Goal: Task Accomplishment & Management: Use online tool/utility

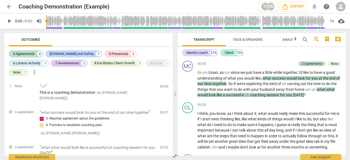
click at [10, 20] on span "play_arrow" at bounding box center [9, 21] width 7 height 7
type input "1"
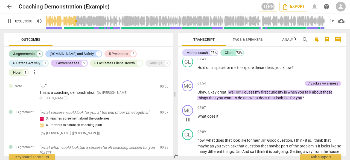
scroll to position [137, 0]
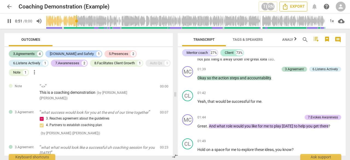
click at [290, 6] on span "Export" at bounding box center [293, 6] width 23 height 7
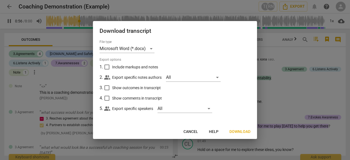
click at [193, 129] on span "Cancel" at bounding box center [190, 131] width 14 height 5
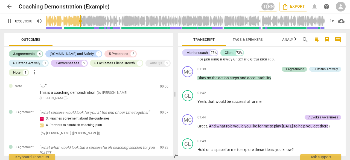
click at [12, 19] on span "pause" at bounding box center [9, 21] width 7 height 7
type input "59"
click at [341, 22] on span "cloud_download" at bounding box center [341, 21] width 7 height 7
click at [5, 5] on div at bounding box center [175, 80] width 350 height 160
click at [7, 5] on span "arrow_back" at bounding box center [9, 6] width 7 height 7
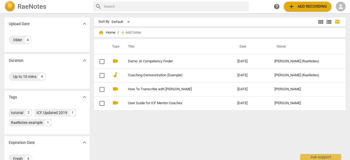
click at [318, 6] on span "add Add recording" at bounding box center [307, 6] width 39 height 7
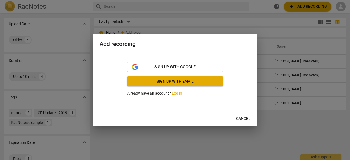
click at [173, 94] on link "Log in" at bounding box center [177, 93] width 10 height 4
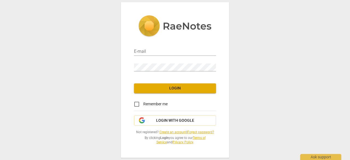
type input "[EMAIL_ADDRESS][DOMAIN_NAME]"
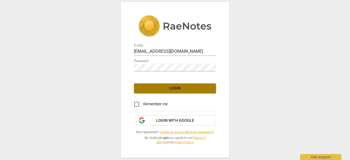
click at [176, 88] on span "Login" at bounding box center [174, 87] width 73 height 5
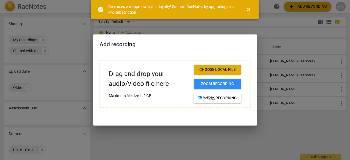
click at [249, 10] on span "close" at bounding box center [248, 9] width 7 height 7
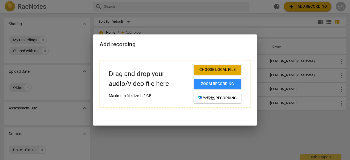
click at [228, 70] on span "Choose local file" at bounding box center [217, 69] width 39 height 5
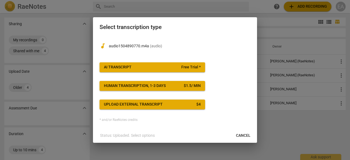
click at [124, 67] on div "AI Transcript" at bounding box center [118, 66] width 28 height 5
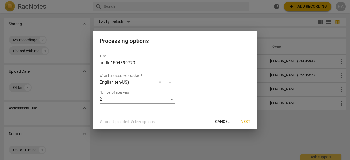
click at [248, 121] on span "Next" at bounding box center [245, 121] width 10 height 5
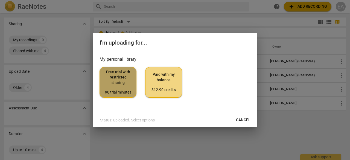
click at [120, 87] on span "Free trial with restricted sharing 90 trial minutes" at bounding box center [118, 82] width 28 height 26
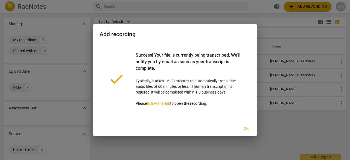
click at [245, 128] on span "Ok" at bounding box center [245, 128] width 9 height 5
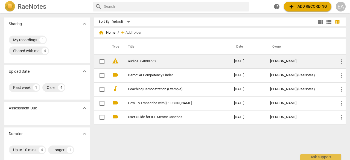
click at [143, 61] on link "audio1504890770" at bounding box center [171, 61] width 86 height 4
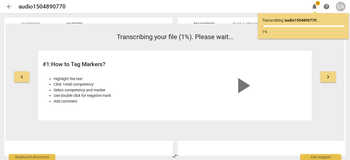
click at [249, 86] on span "play_arrow" at bounding box center [242, 85] width 26 height 26
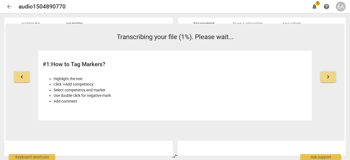
click at [10, 7] on span "arrow_back" at bounding box center [9, 6] width 7 height 7
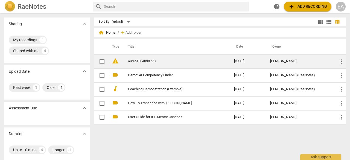
click at [135, 61] on link "audio1504890770" at bounding box center [171, 61] width 86 height 4
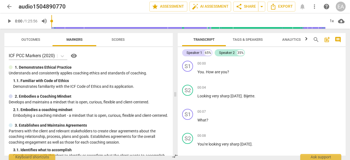
click at [118, 39] on span "Scores" at bounding box center [117, 39] width 13 height 4
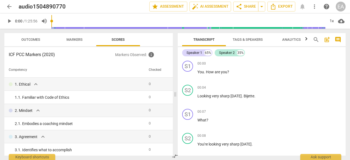
click at [31, 41] on span "Outcomes" at bounding box center [30, 39] width 19 height 4
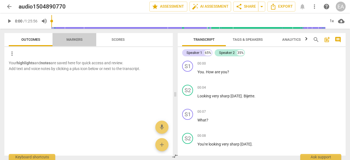
click at [71, 40] on span "Markers" at bounding box center [74, 39] width 16 height 4
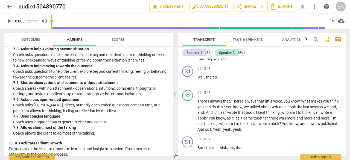
scroll to position [574, 0]
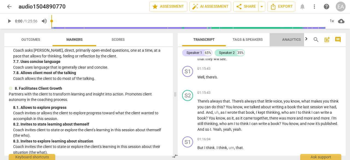
click at [298, 38] on span "Analytics" at bounding box center [291, 39] width 19 height 4
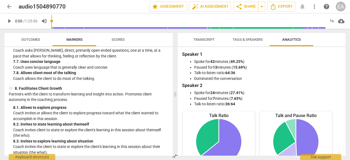
scroll to position [0, 0]
click at [247, 37] on span "Tags & Speakers" at bounding box center [247, 39] width 30 height 4
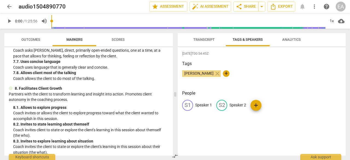
click at [208, 39] on span "Transcript" at bounding box center [203, 39] width 21 height 4
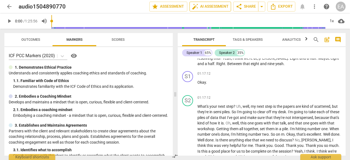
click at [210, 7] on span "auto_fix_high AI Assessment" at bounding box center [210, 6] width 37 height 7
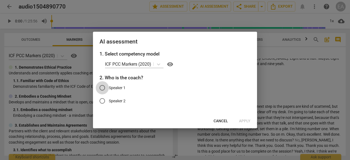
click at [103, 88] on input "Speaker 1" at bounding box center [102, 87] width 13 height 13
radio input "true"
click at [219, 122] on span "Cancel" at bounding box center [220, 120] width 14 height 5
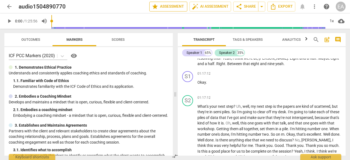
click at [176, 7] on span "star Assessment" at bounding box center [168, 6] width 33 height 7
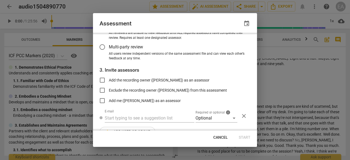
scroll to position [72, 0]
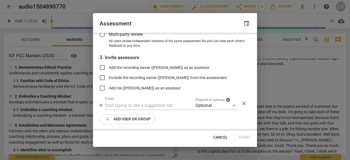
click at [218, 138] on span "Cancel" at bounding box center [220, 137] width 14 height 5
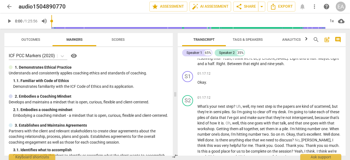
radio input "false"
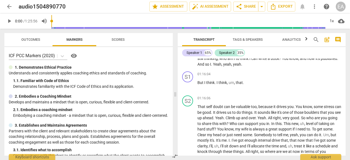
scroll to position [5026, 0]
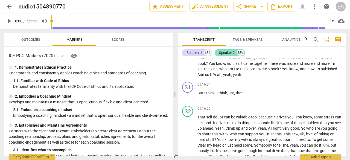
click at [223, 54] on div "Speaker 2" at bounding box center [227, 52] width 16 height 5
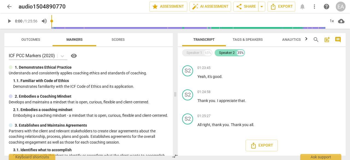
scroll to position [2095, 0]
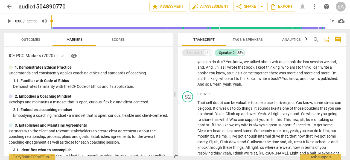
click at [198, 52] on div "Speaker 1" at bounding box center [194, 52] width 16 height 5
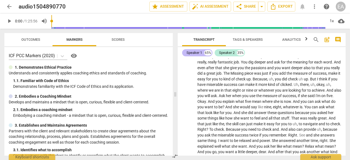
scroll to position [5026, 0]
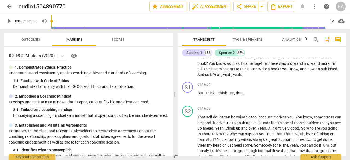
click at [208, 43] on span "Transcript" at bounding box center [204, 39] width 34 height 7
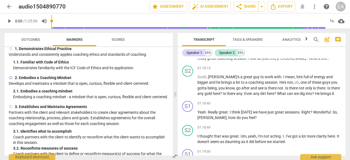
scroll to position [0, 0]
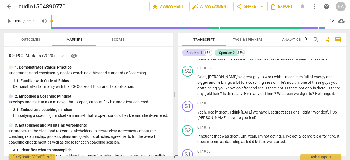
drag, startPoint x: 188, startPoint y: 105, endPoint x: 250, endPoint y: 91, distance: 64.1
click at [188, 59] on span "play_arrow" at bounding box center [187, 56] width 7 height 7
click at [189, 59] on span "pause" at bounding box center [187, 56] width 7 height 7
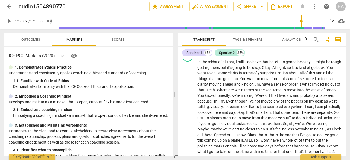
scroll to position [4452, 0]
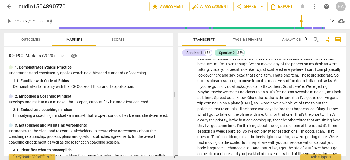
click at [207, 44] on span "things" at bounding box center [202, 41] width 11 height 4
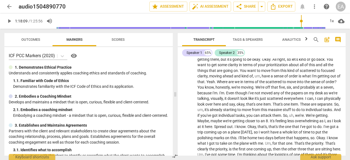
scroll to position [4398, 0]
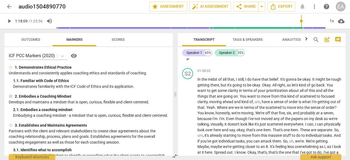
click at [189, 62] on span "play_arrow" at bounding box center [187, 58] width 7 height 7
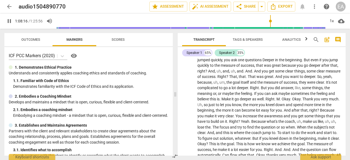
scroll to position [2868, 0]
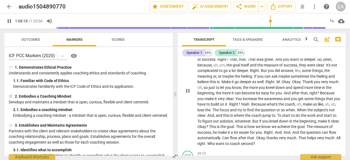
click at [189, 94] on span "pause" at bounding box center [187, 90] width 7 height 7
click at [189, 94] on span "play_arrow" at bounding box center [187, 90] width 7 height 7
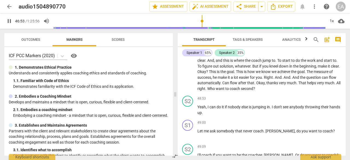
scroll to position [2950, 0]
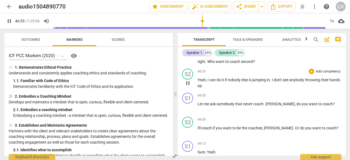
click at [188, 86] on span "pause" at bounding box center [187, 83] width 7 height 7
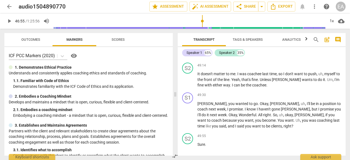
scroll to position [3059, 0]
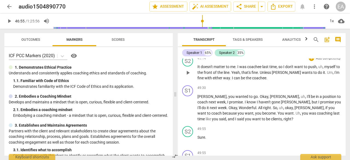
click at [188, 76] on span "play_arrow" at bounding box center [187, 72] width 7 height 7
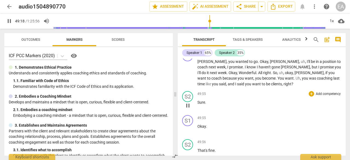
scroll to position [3114, 0]
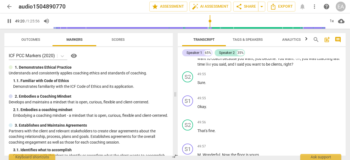
click at [190, 57] on span "pause" at bounding box center [187, 53] width 7 height 7
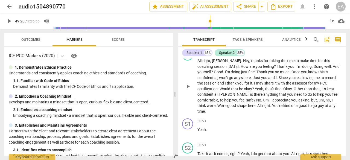
scroll to position [3251, 0]
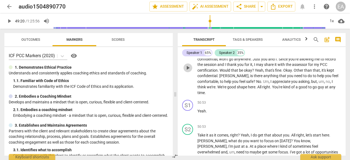
click at [189, 71] on span "play_arrow" at bounding box center [187, 67] width 7 height 7
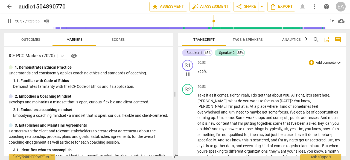
scroll to position [3278, 0]
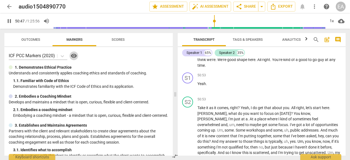
click at [77, 54] on span "visibility" at bounding box center [73, 55] width 7 height 7
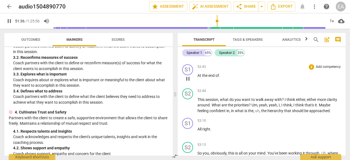
scroll to position [3442, 0]
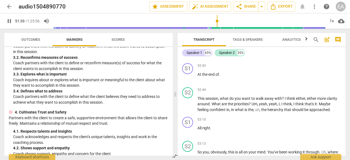
click at [11, 23] on span "pause" at bounding box center [9, 21] width 7 height 7
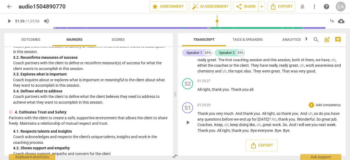
scroll to position [6045, 0]
click at [263, 143] on span "Export" at bounding box center [261, 145] width 23 height 7
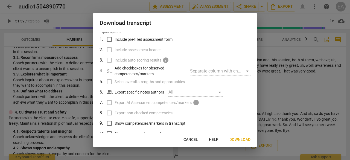
scroll to position [47, 0]
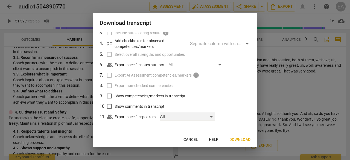
click at [209, 117] on div "All" at bounding box center [187, 116] width 55 height 9
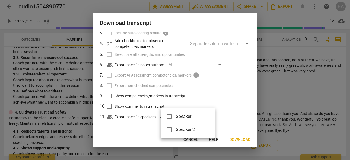
click at [284, 42] on div at bounding box center [175, 80] width 350 height 160
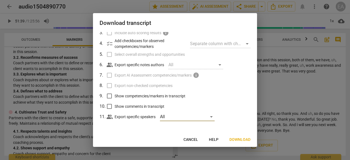
click at [191, 139] on span "Cancel" at bounding box center [190, 139] width 14 height 5
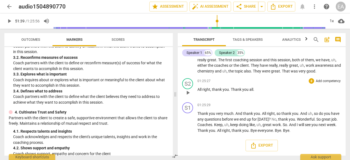
type input "3100"
